Goal: Task Accomplishment & Management: Manage account settings

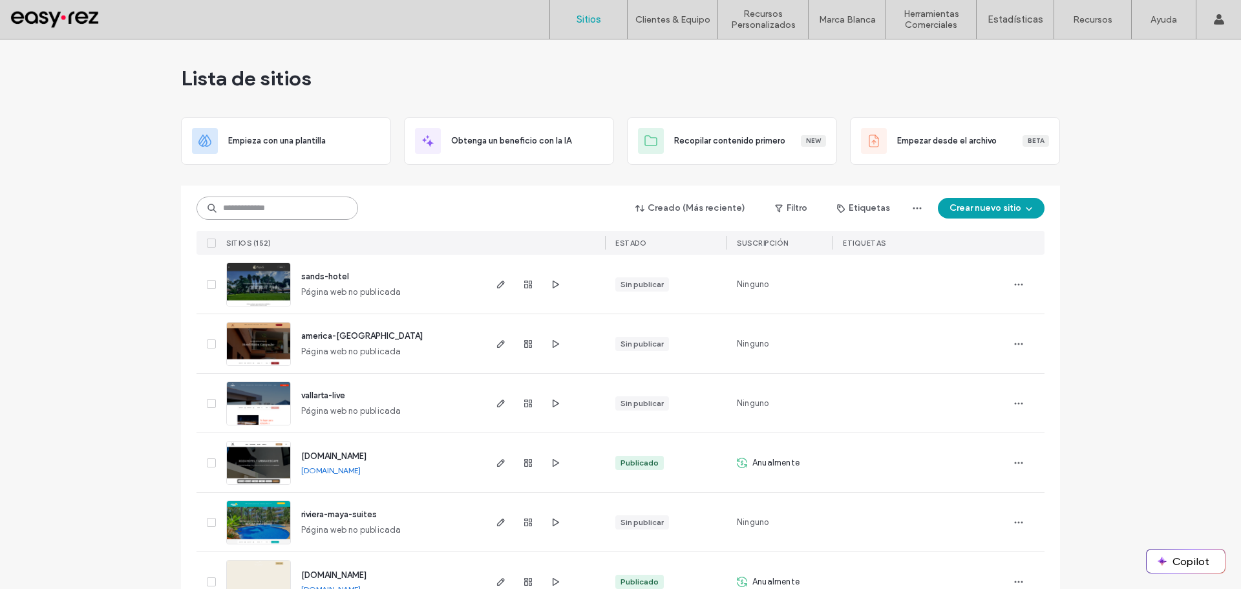
click at [264, 210] on input at bounding box center [277, 207] width 162 height 23
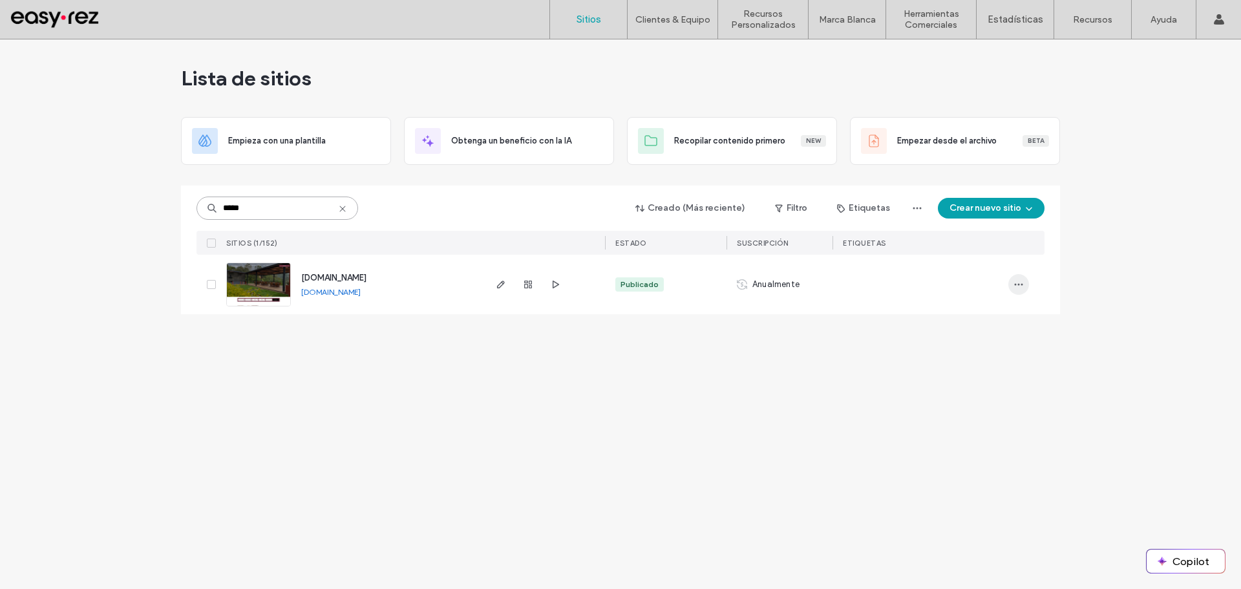
type input "*****"
click at [1026, 282] on span "button" at bounding box center [1018, 284] width 21 height 21
click at [960, 423] on span "Panel de control del sitio" at bounding box center [969, 423] width 98 height 13
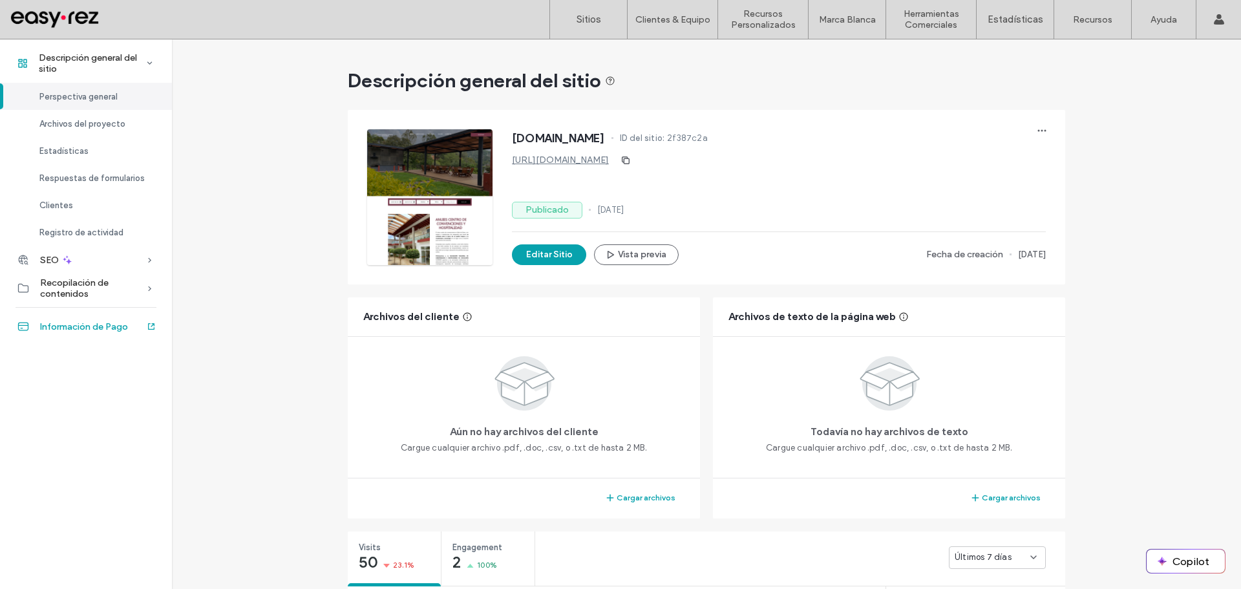
click at [77, 328] on span "Información de Pago" at bounding box center [84, 326] width 88 height 11
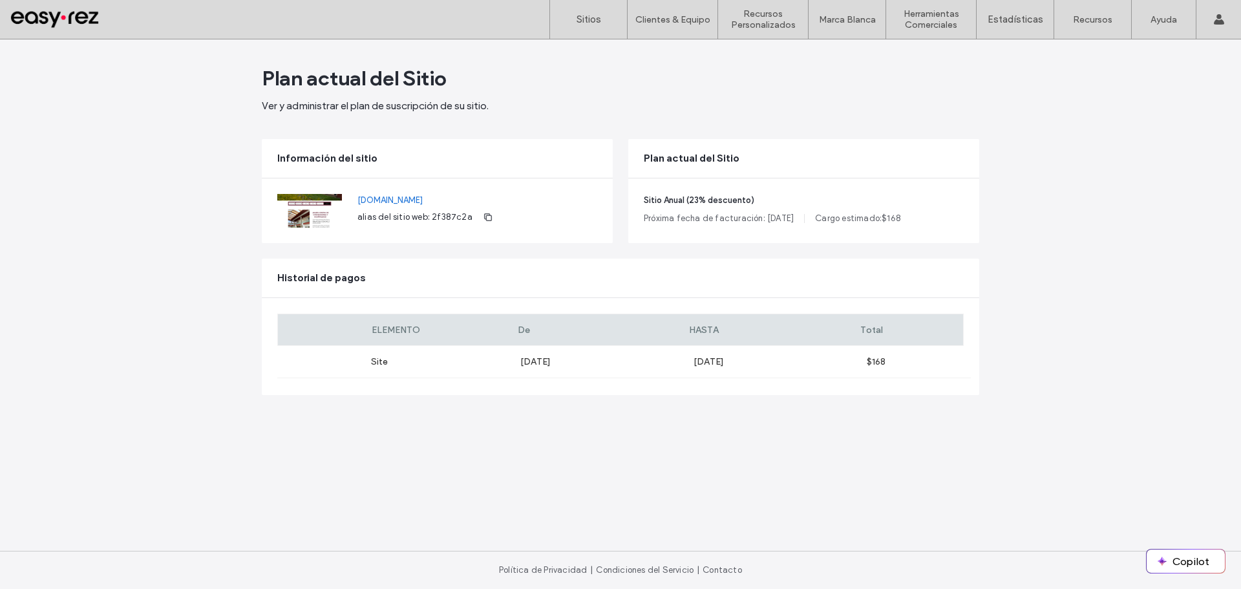
click at [881, 169] on div "Plan actual del Sitio" at bounding box center [803, 158] width 351 height 39
click at [956, 162] on div "Plan actual del Sitio" at bounding box center [803, 158] width 351 height 39
click at [1020, 237] on div "Plan actual del Sitio Ver y administrar el plan de suscripción de su sitio. Inf…" at bounding box center [620, 313] width 1241 height 549
click at [956, 159] on div "Plan actual del Sitio" at bounding box center [803, 158] width 351 height 39
click at [960, 158] on div "Plan actual del Sitio" at bounding box center [803, 158] width 351 height 39
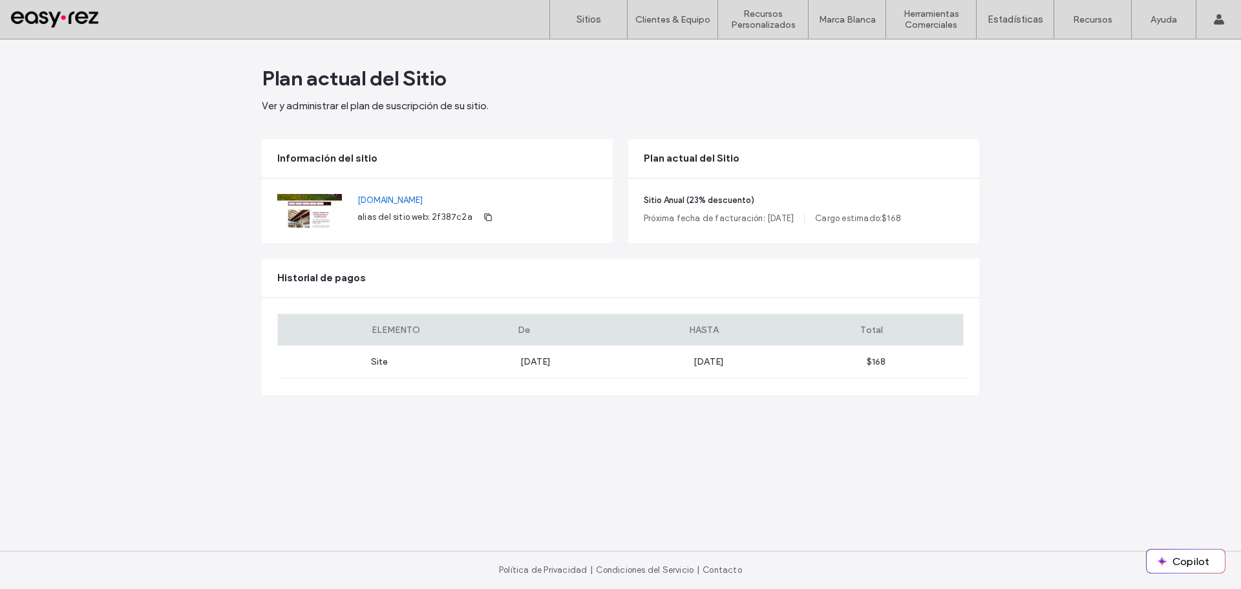
click at [960, 158] on div "Plan actual del Sitio" at bounding box center [803, 158] width 351 height 39
click at [855, 217] on span "Cargo estimado: $ 168" at bounding box center [858, 218] width 86 height 13
click at [140, 200] on div "Plan actual del Sitio Ver y administrar el plan de suscripción de su sitio. Inf…" at bounding box center [620, 313] width 1241 height 549
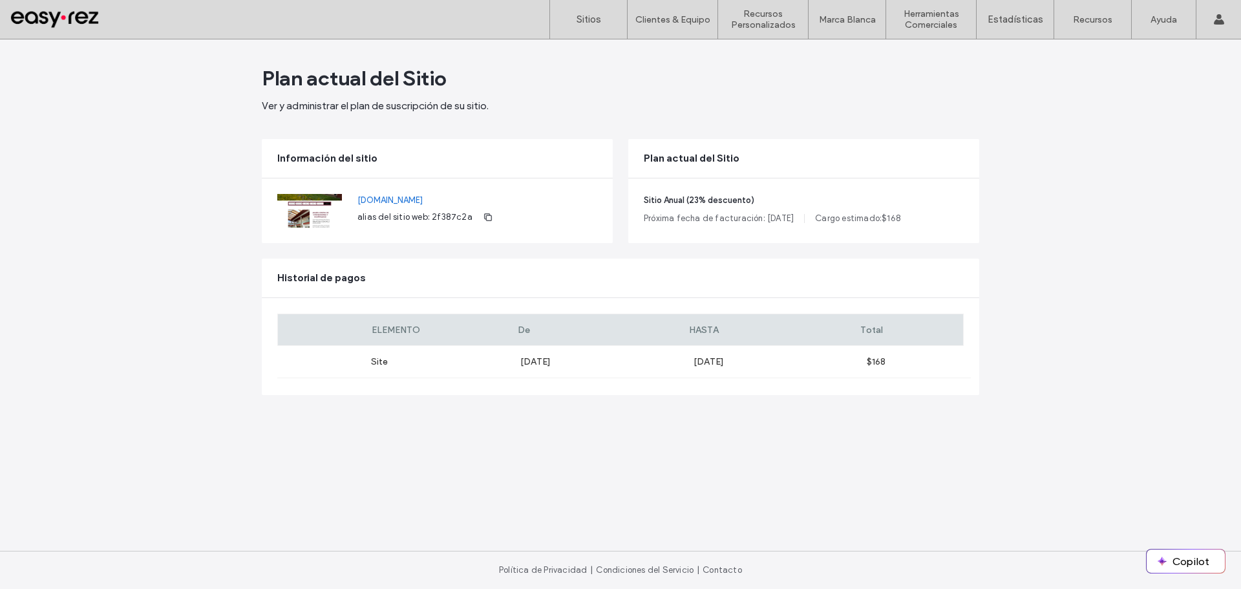
click at [99, 173] on div "Plan actual del Sitio Ver y administrar el plan de suscripción de su sitio. Inf…" at bounding box center [620, 313] width 1241 height 549
click at [586, 11] on link "Sitios" at bounding box center [588, 19] width 77 height 39
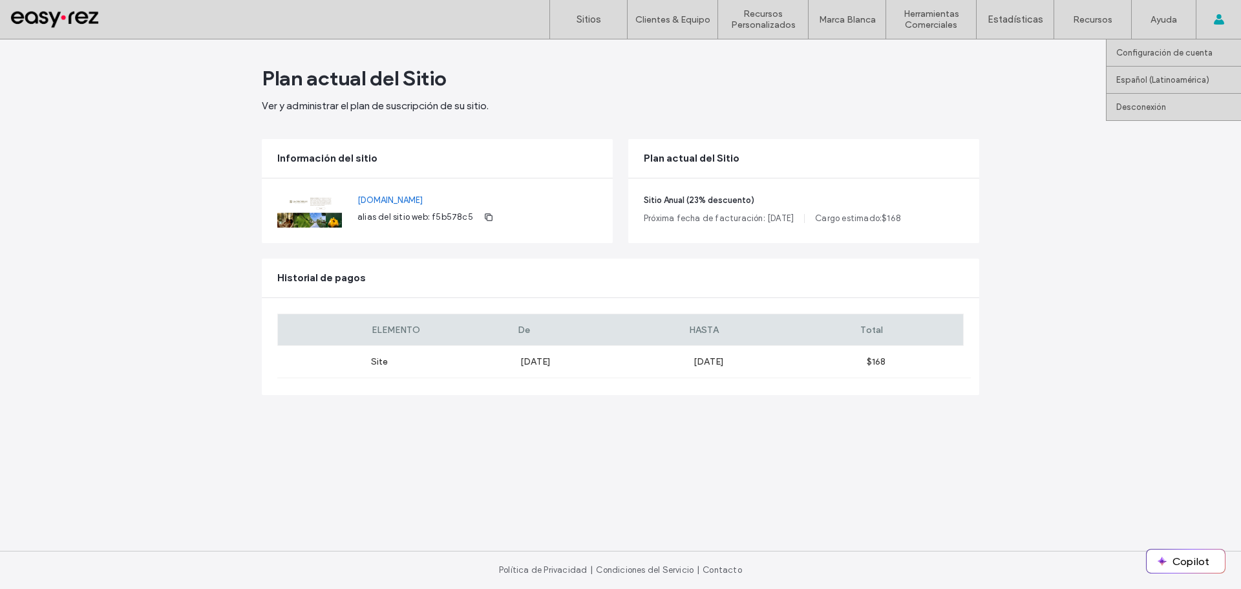
click at [1217, 16] on use at bounding box center [1218, 19] width 10 height 10
click at [1152, 113] on link "Desconexión" at bounding box center [1178, 107] width 125 height 26
